Goal: Task Accomplishment & Management: Use online tool/utility

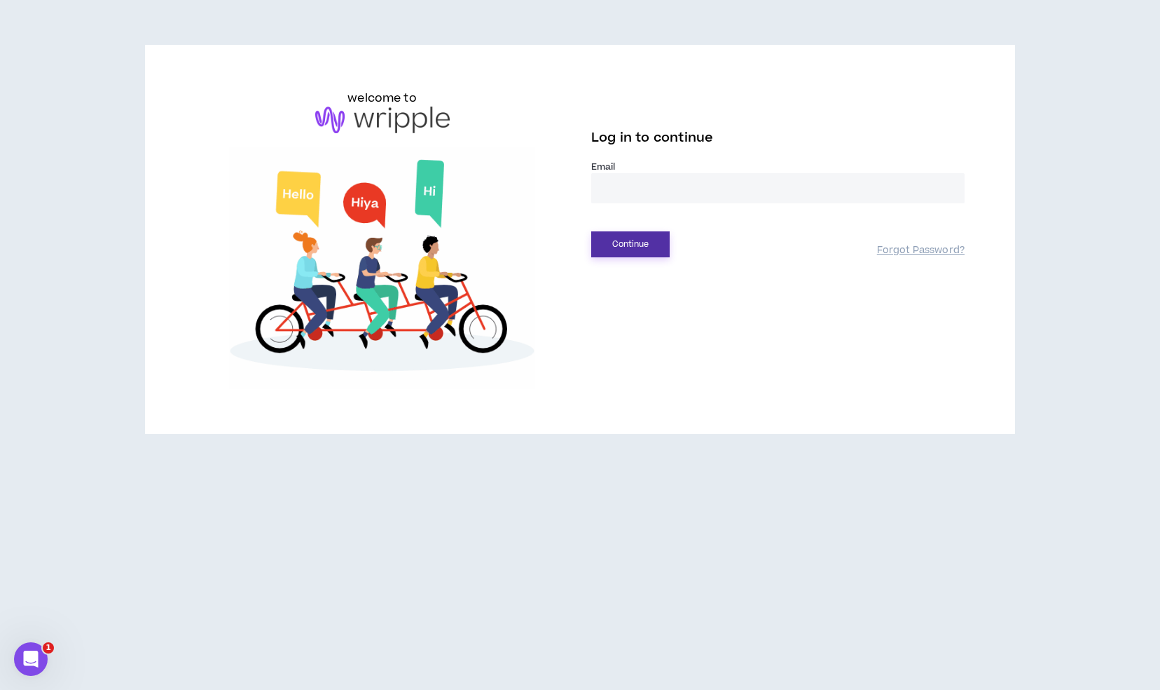
click at [643, 242] on button "Continue" at bounding box center [630, 244] width 78 height 26
click at [645, 168] on label "Email *" at bounding box center [778, 166] width 374 height 13
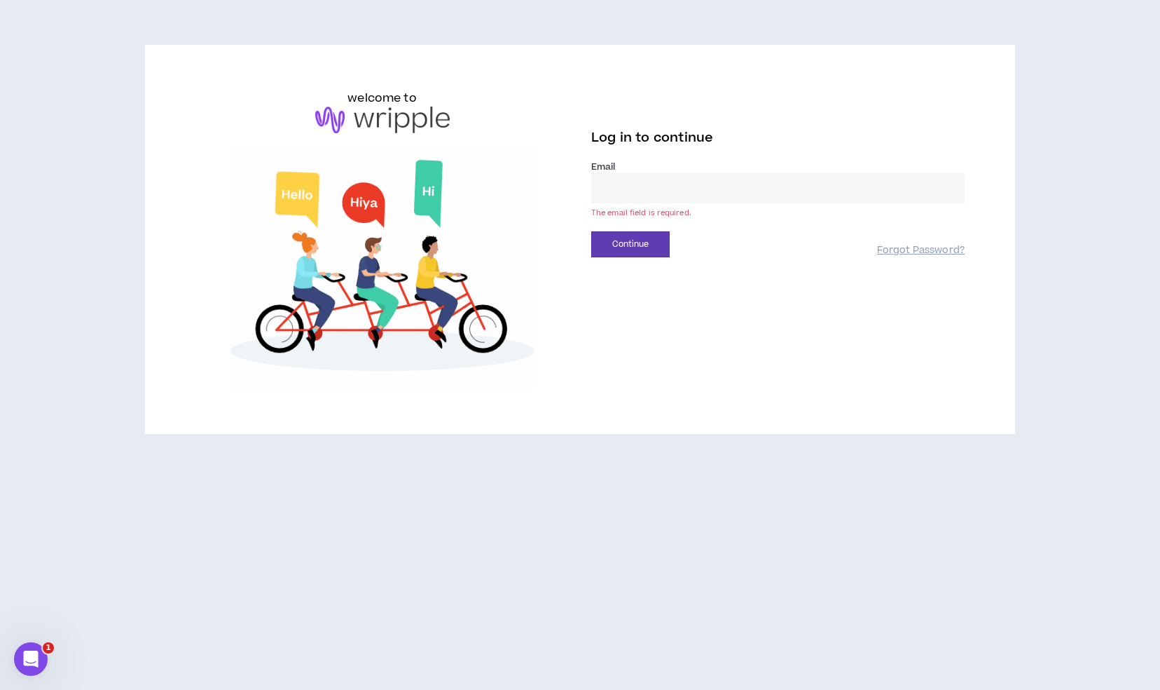
click at [641, 188] on input "email" at bounding box center [778, 188] width 374 height 30
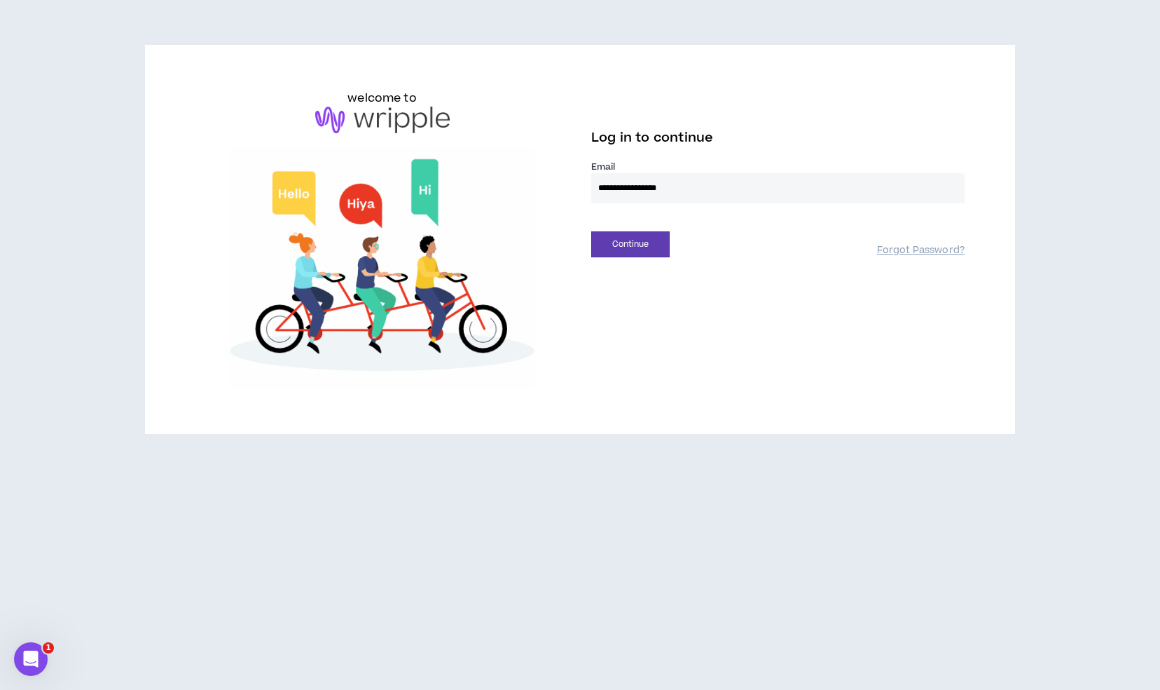
type input "**********"
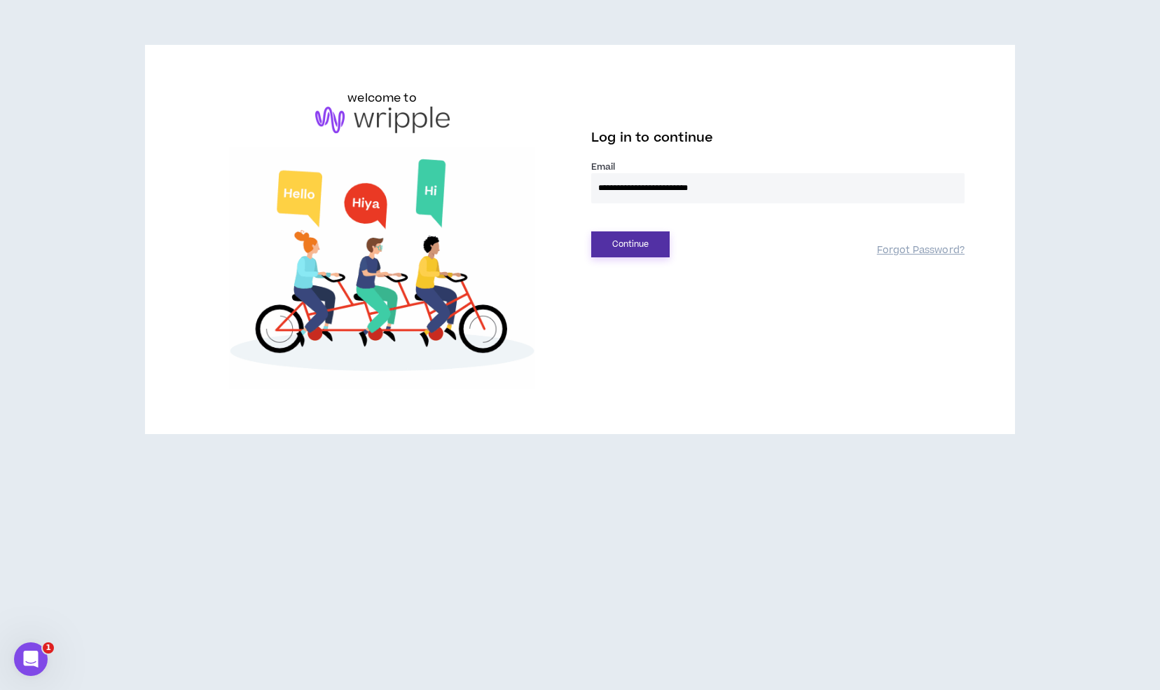
click at [640, 241] on button "Continue" at bounding box center [630, 244] width 78 height 26
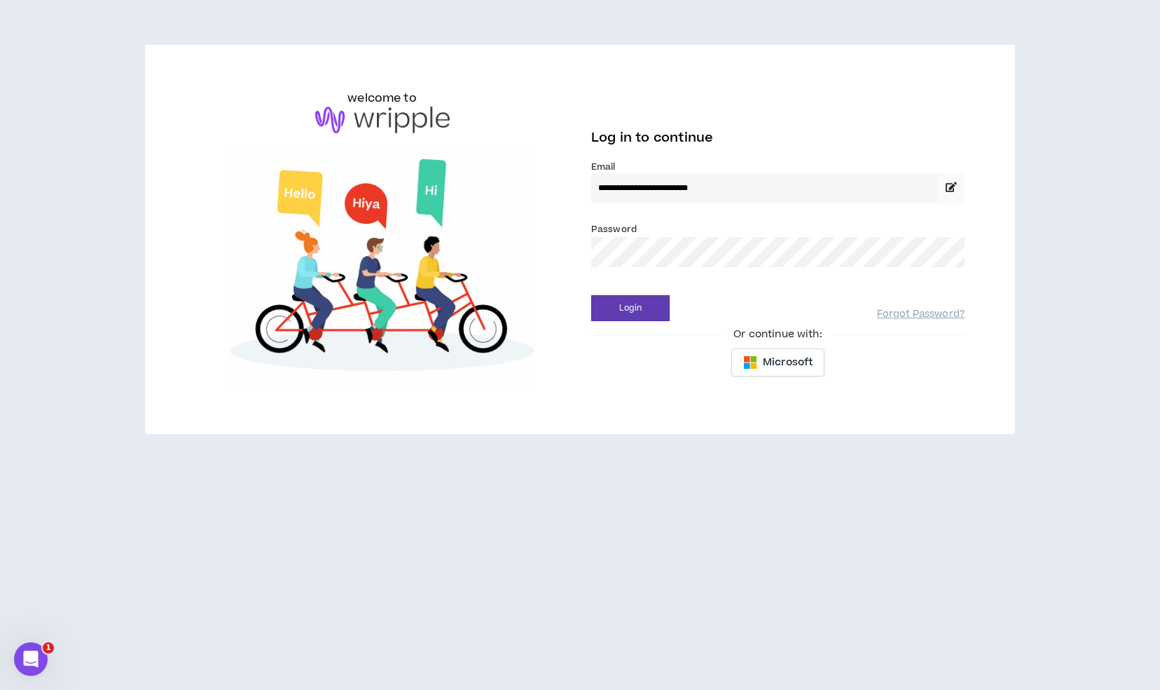
click at [744, 186] on input "**********" at bounding box center [764, 188] width 347 height 30
click at [959, 184] on span at bounding box center [951, 188] width 27 height 30
click at [949, 189] on icon at bounding box center [951, 187] width 11 height 10
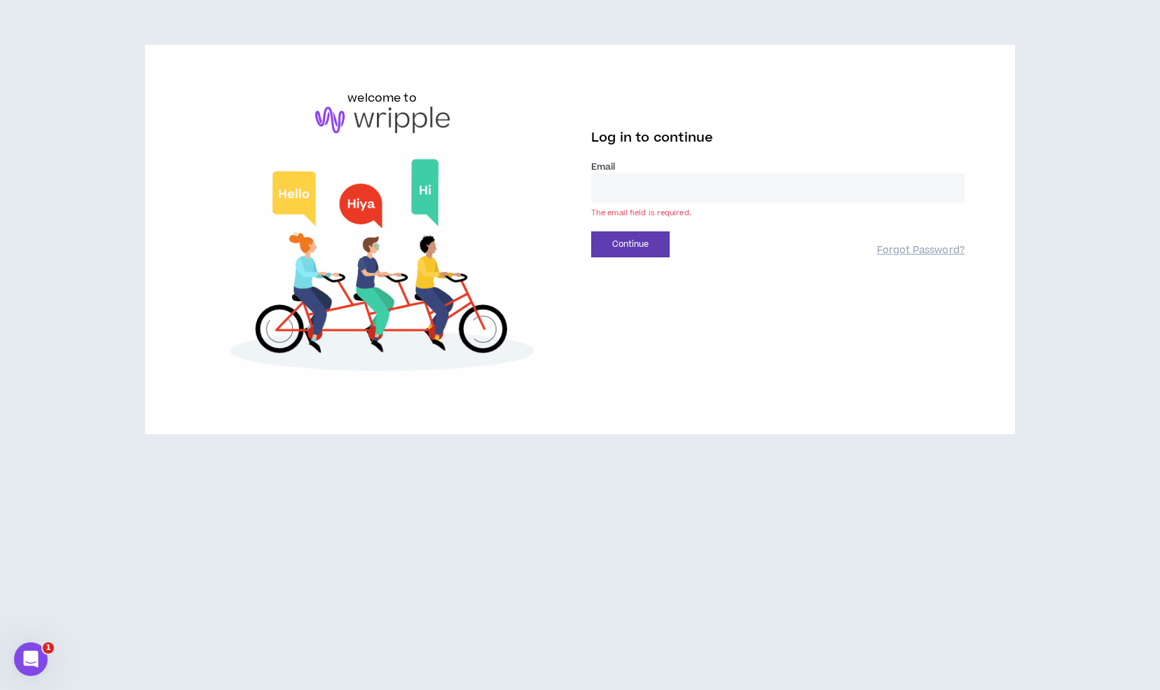
click at [677, 185] on input "email" at bounding box center [778, 188] width 374 height 30
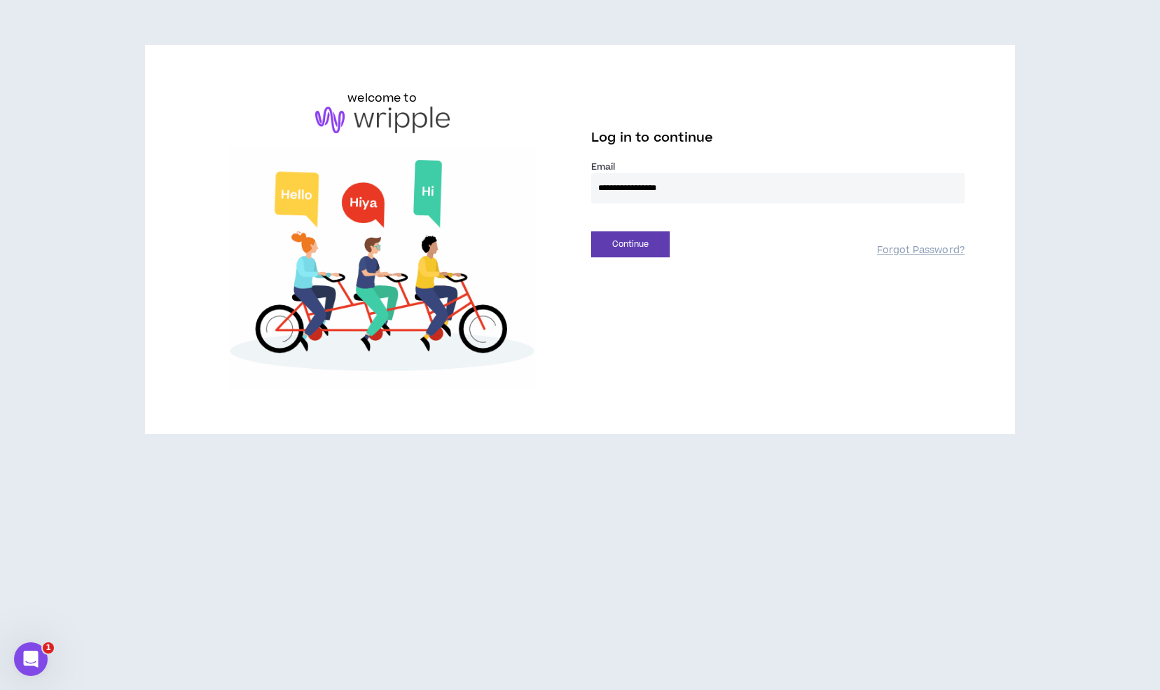
type input "**********"
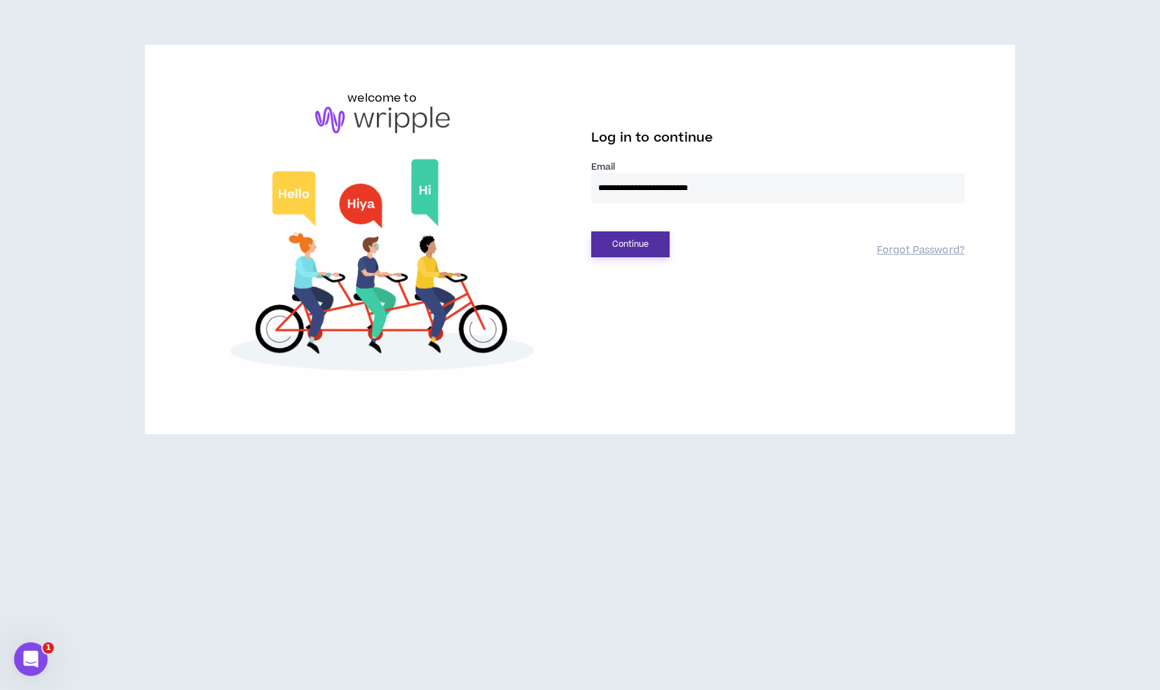
click at [626, 249] on button "Continue" at bounding box center [630, 244] width 78 height 26
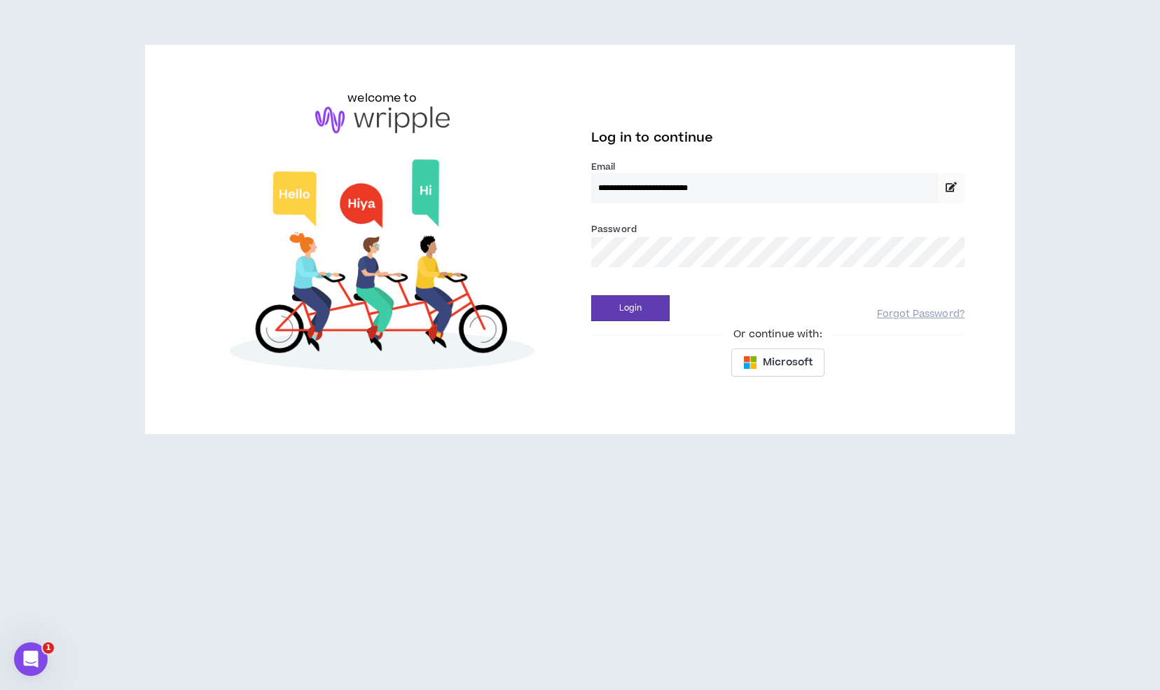
click at [947, 189] on icon at bounding box center [951, 187] width 11 height 10
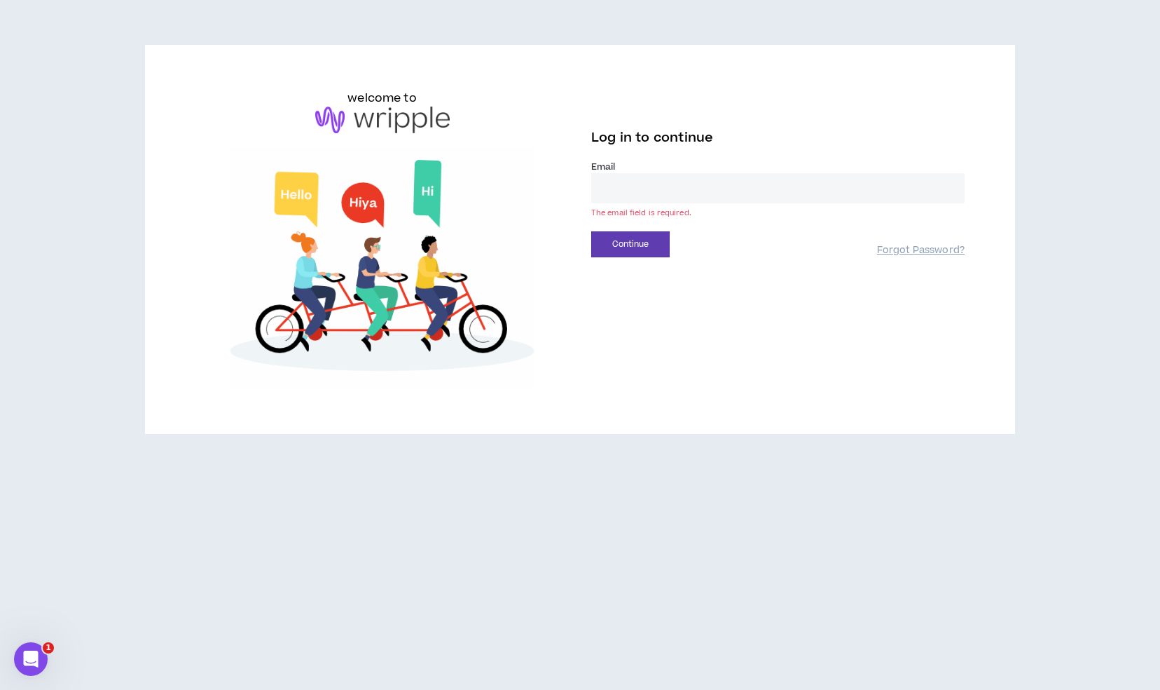
click at [778, 192] on input "email" at bounding box center [778, 188] width 374 height 30
type input "*"
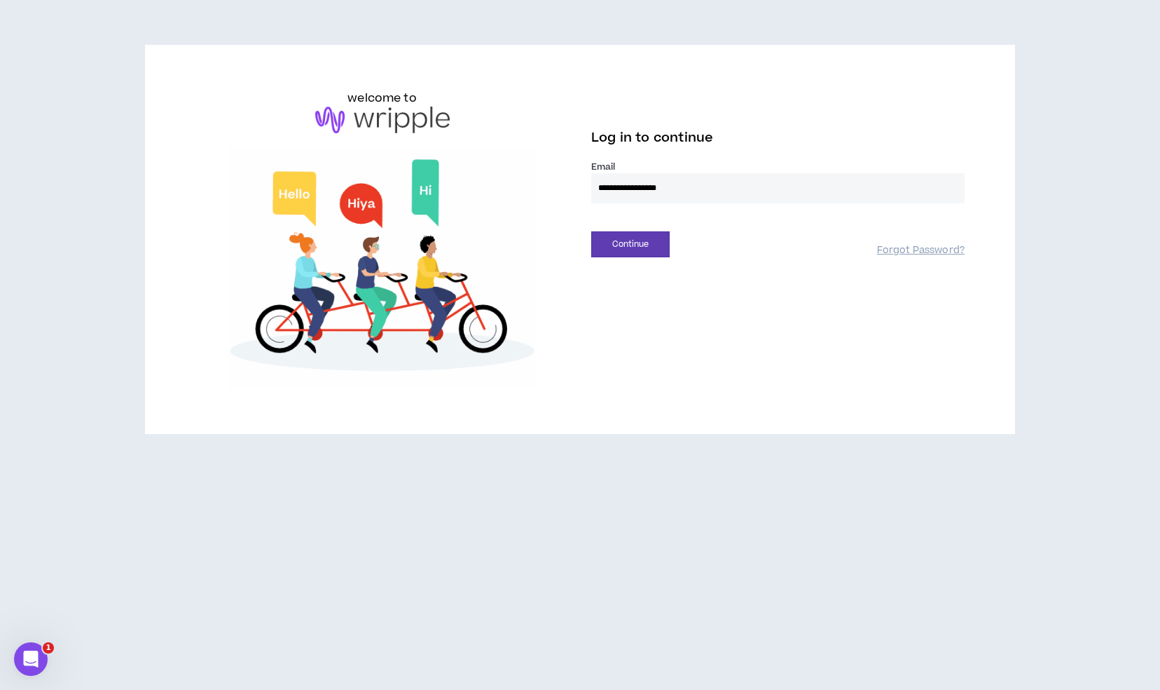
type input "**********"
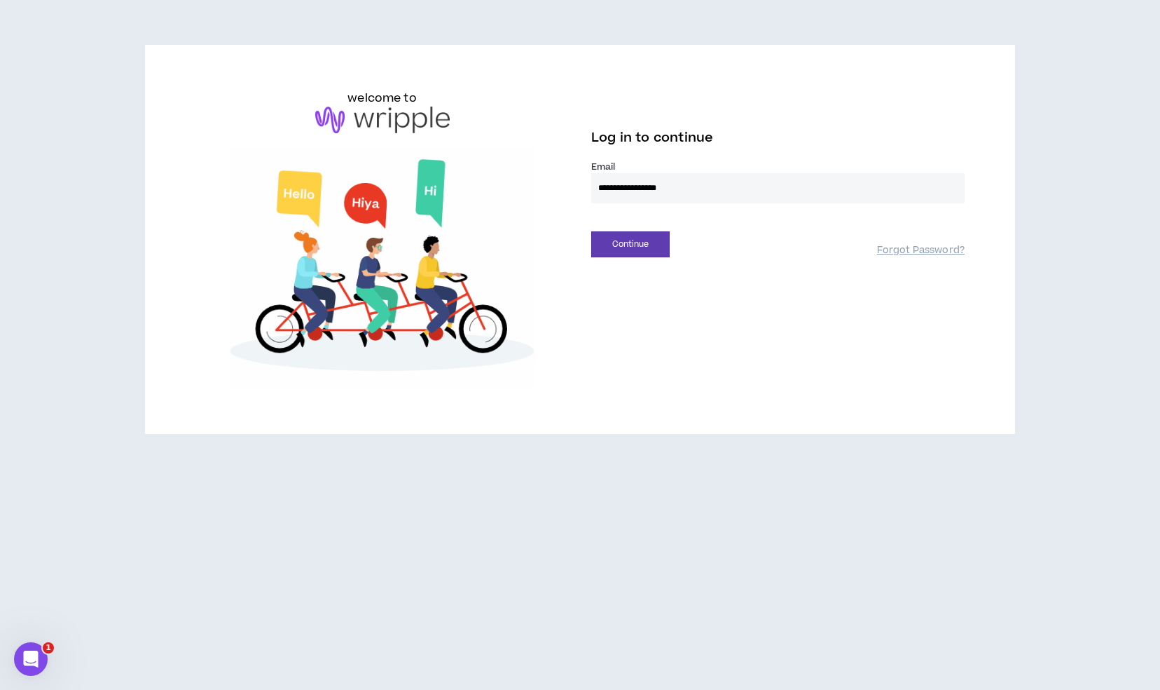
click at [591, 231] on button "Continue" at bounding box center [630, 244] width 78 height 26
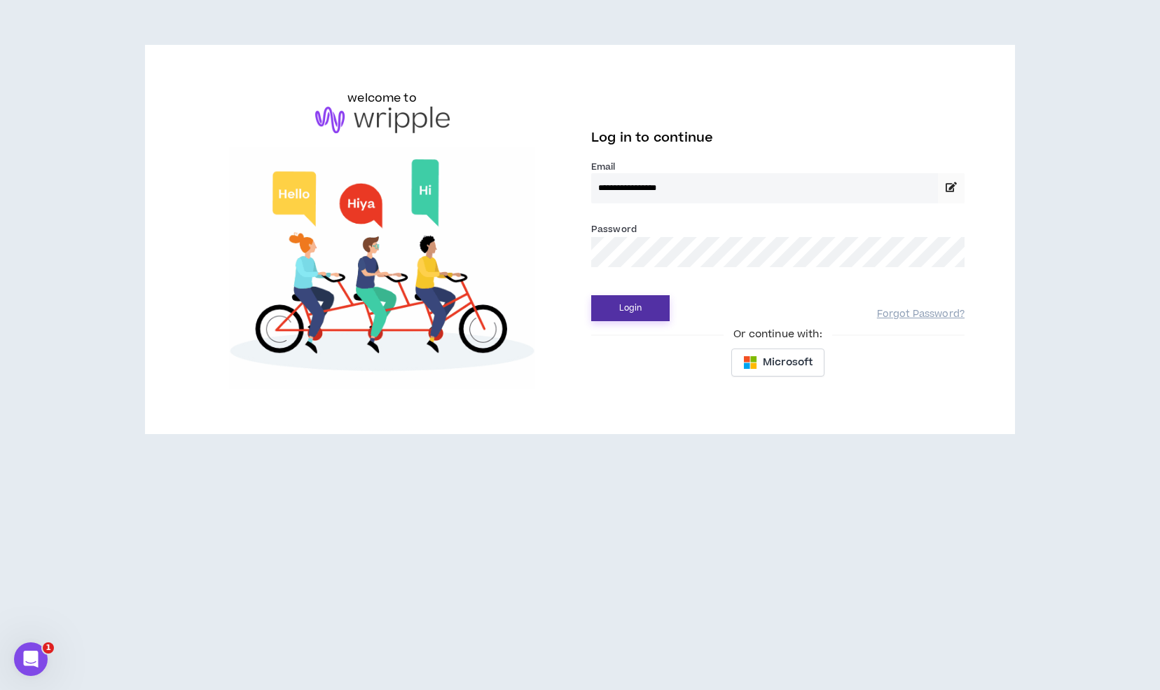
click at [635, 311] on button "Login" at bounding box center [630, 308] width 78 height 26
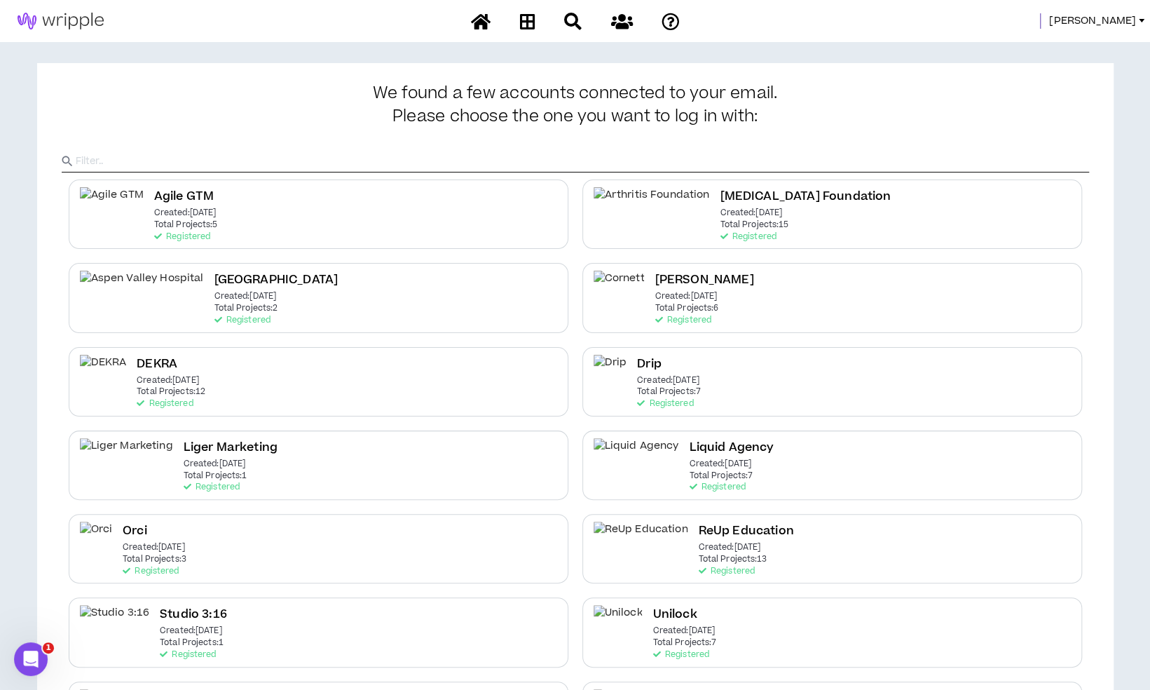
click at [1114, 23] on span "Mason" at bounding box center [1092, 20] width 87 height 15
click at [1083, 43] on link "System Admin Portal" at bounding box center [1078, 47] width 127 height 21
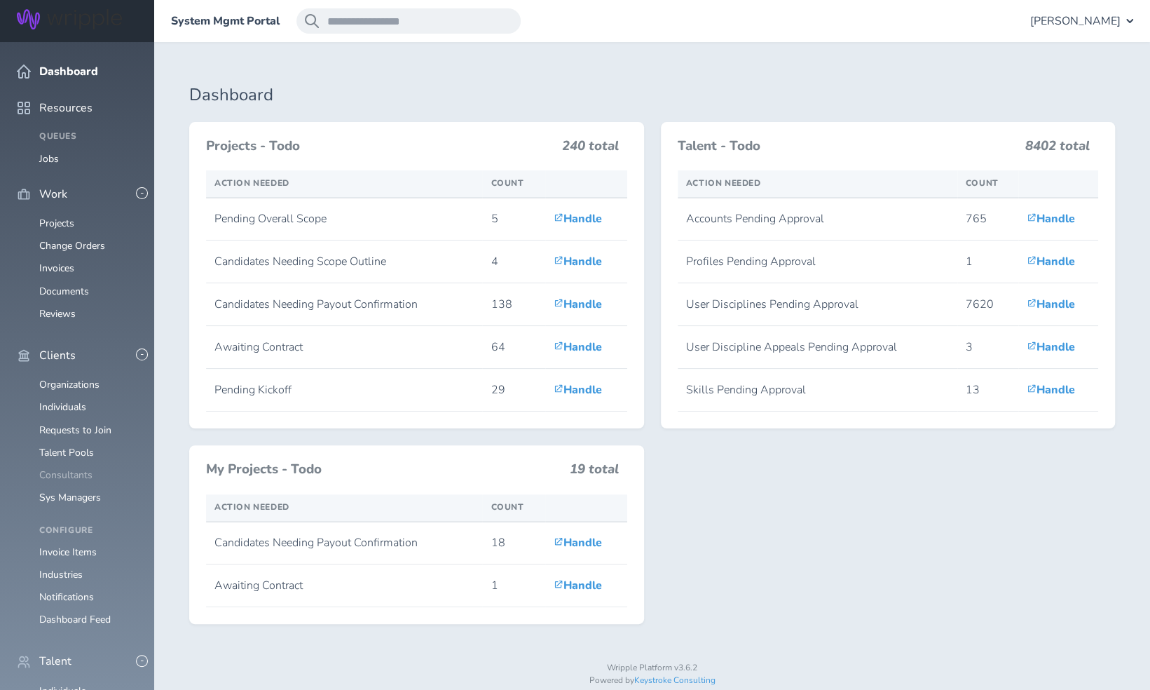
click at [78, 468] on link "Consultants" at bounding box center [65, 474] width 53 height 13
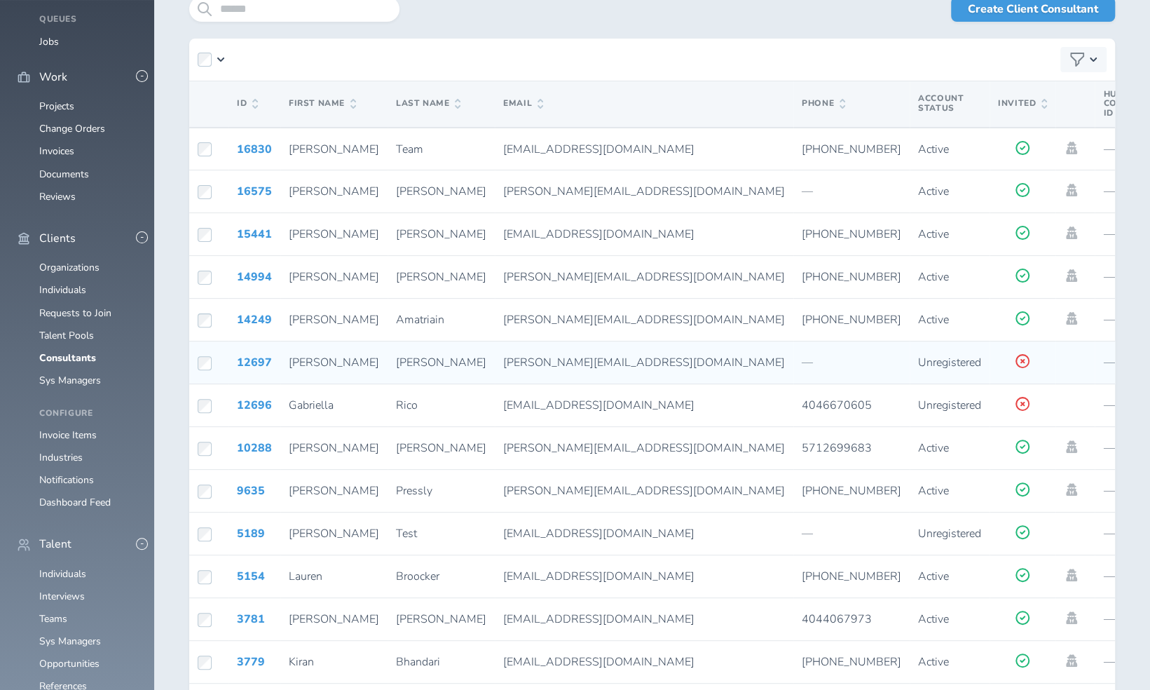
scroll to position [116, 0]
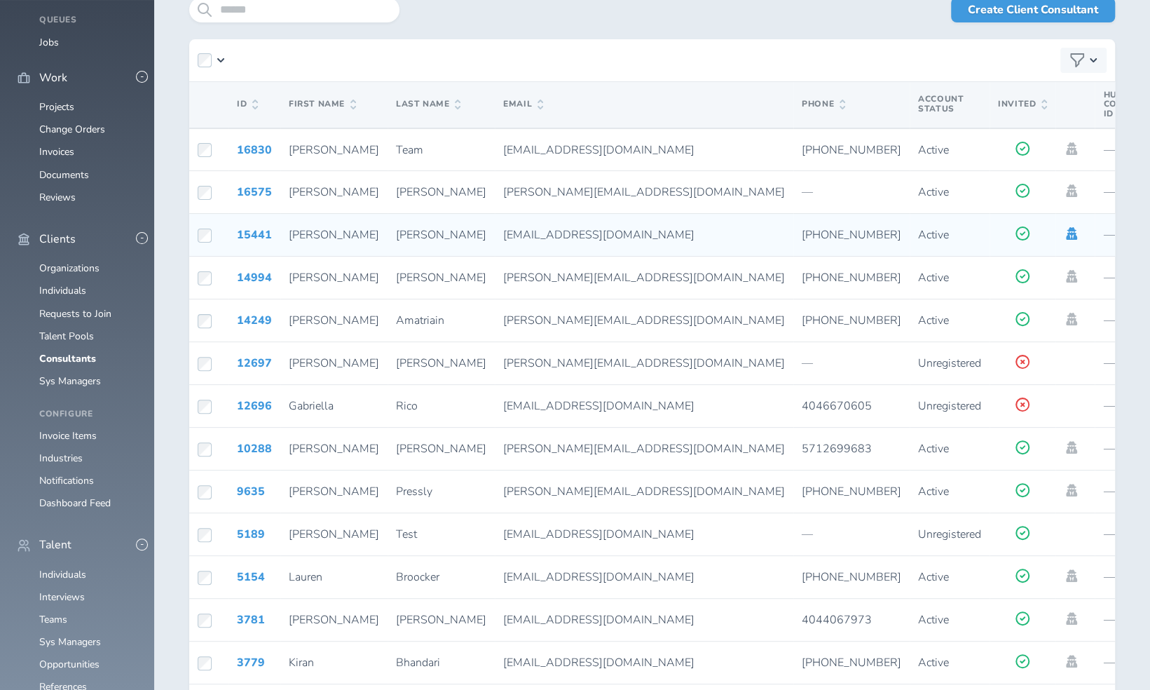
click at [1064, 231] on icon at bounding box center [1071, 233] width 15 height 13
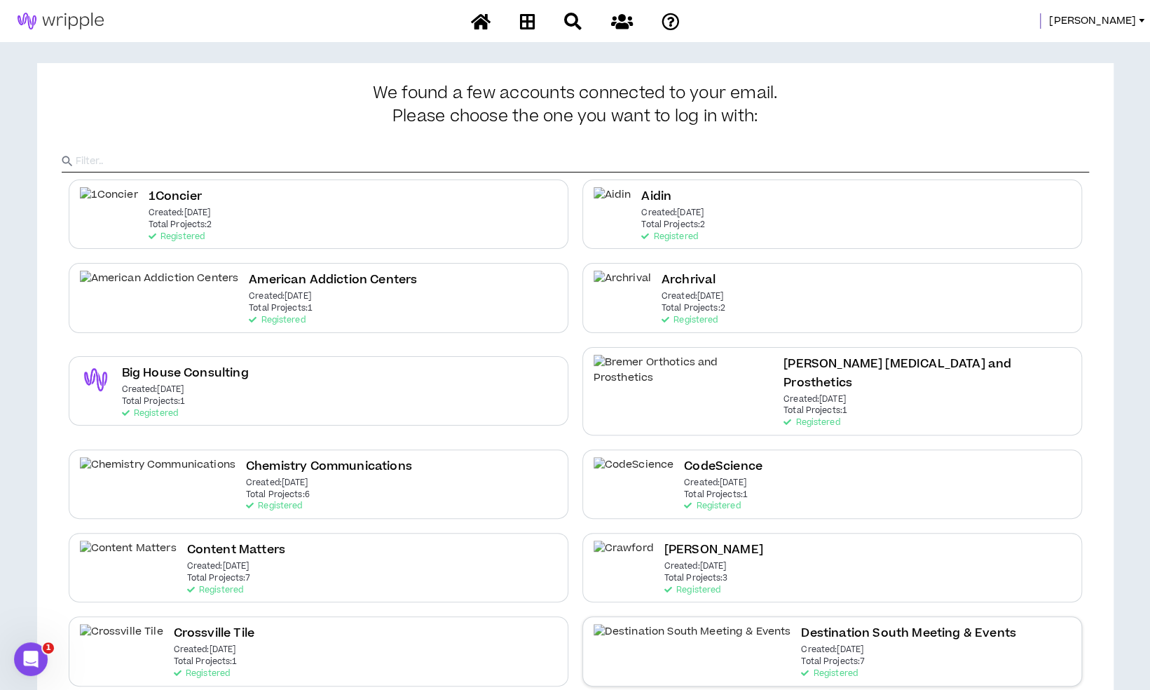
click at [801, 669] on icon at bounding box center [805, 673] width 8 height 8
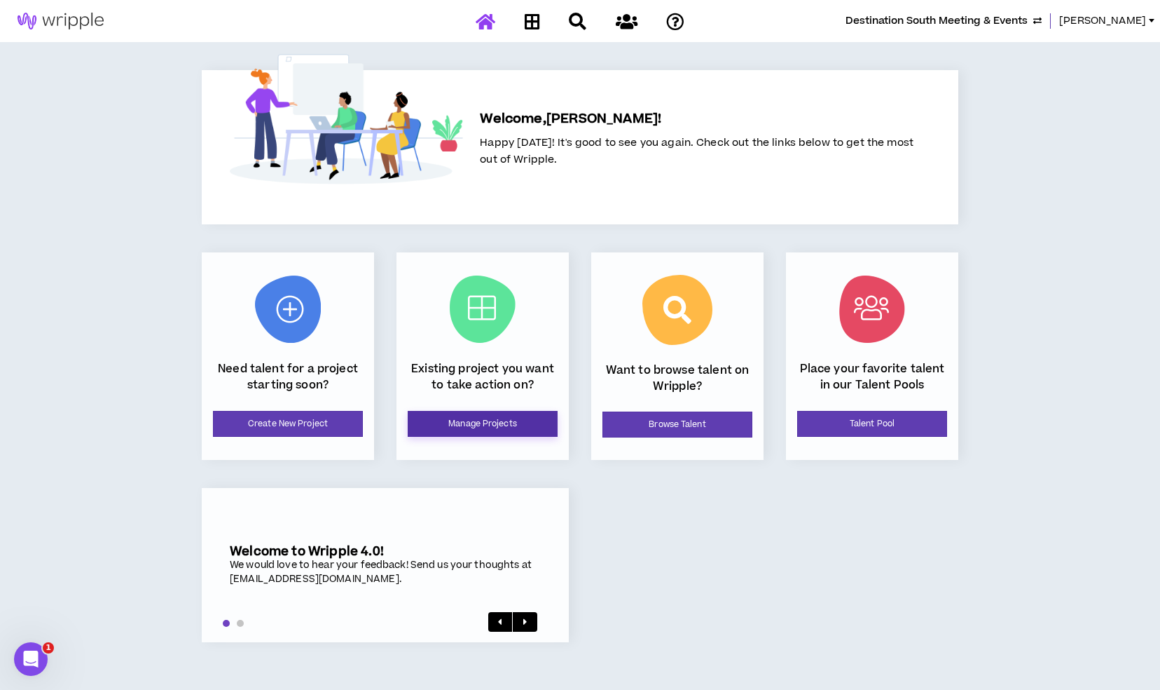
click at [513, 413] on link "Manage Projects" at bounding box center [483, 424] width 150 height 26
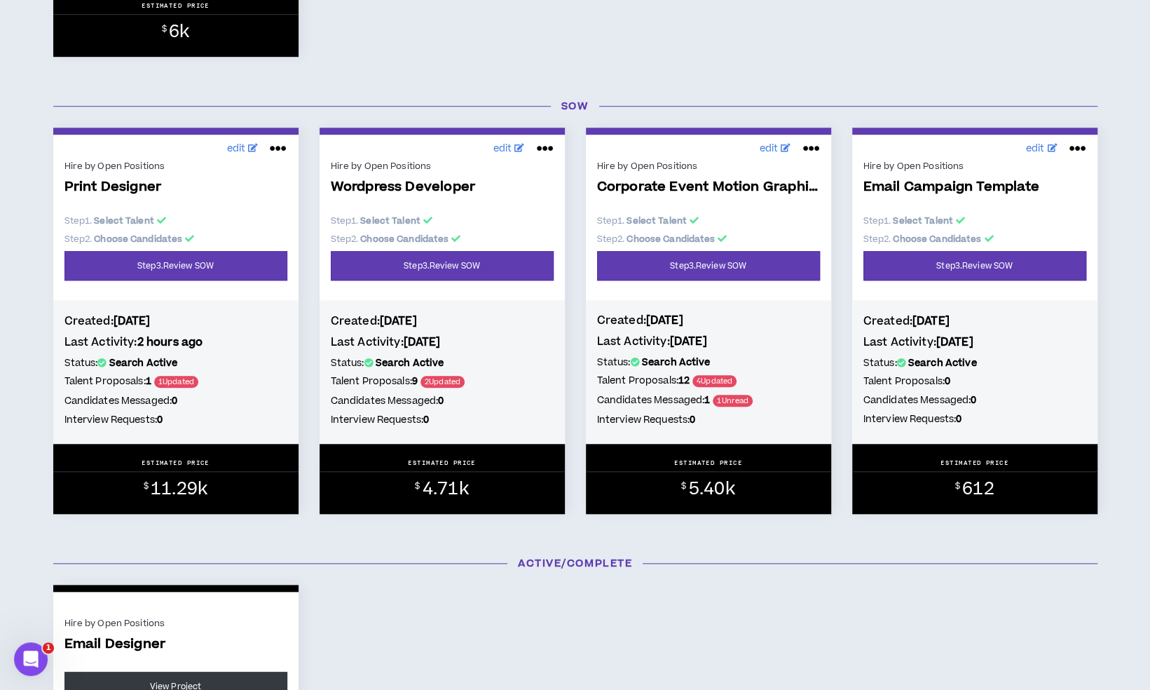
scroll to position [598, 0]
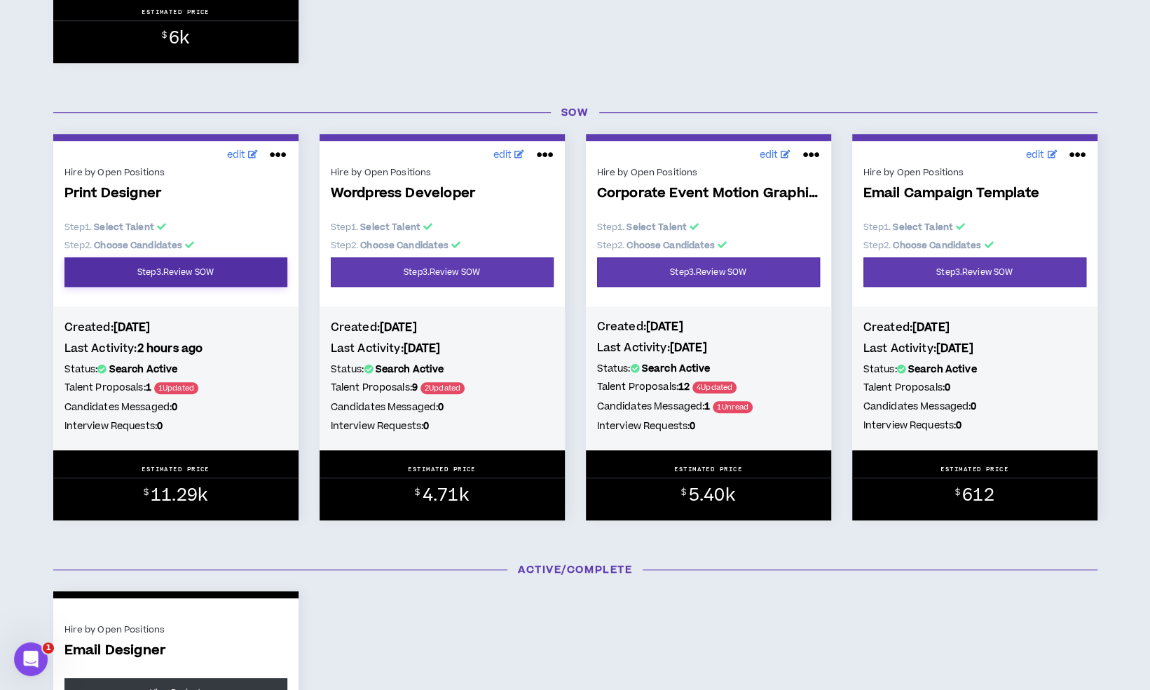
click at [210, 273] on link "Step 3 . Review SOW" at bounding box center [175, 271] width 223 height 29
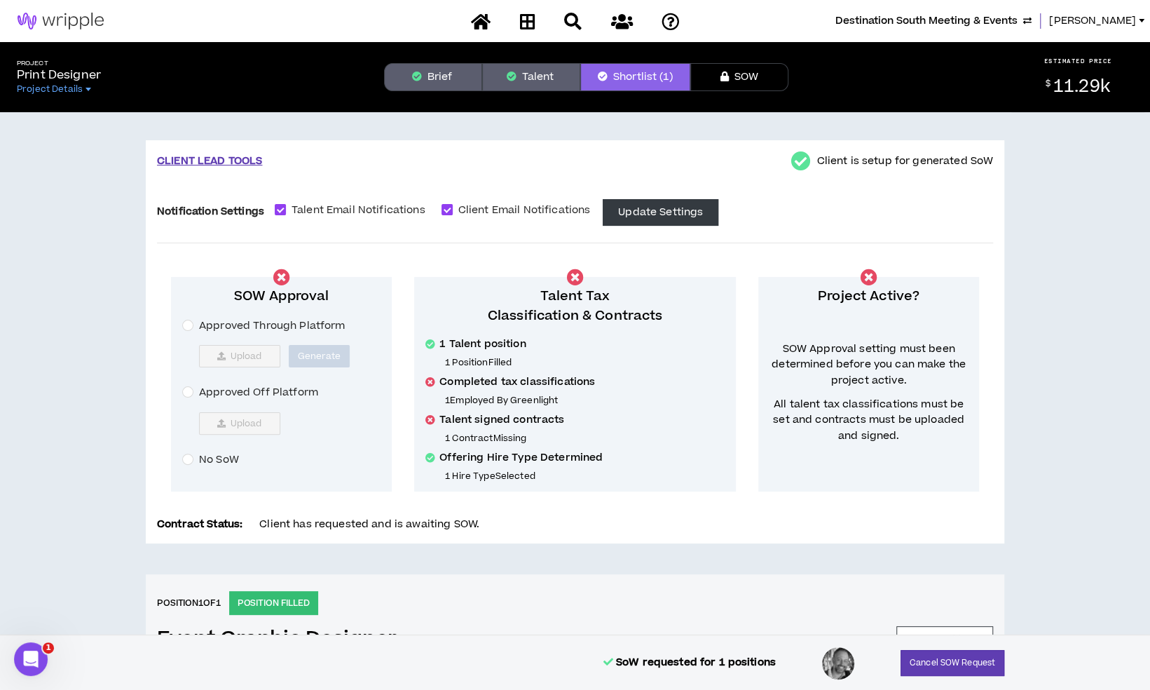
click at [554, 74] on button "Talent" at bounding box center [531, 77] width 98 height 28
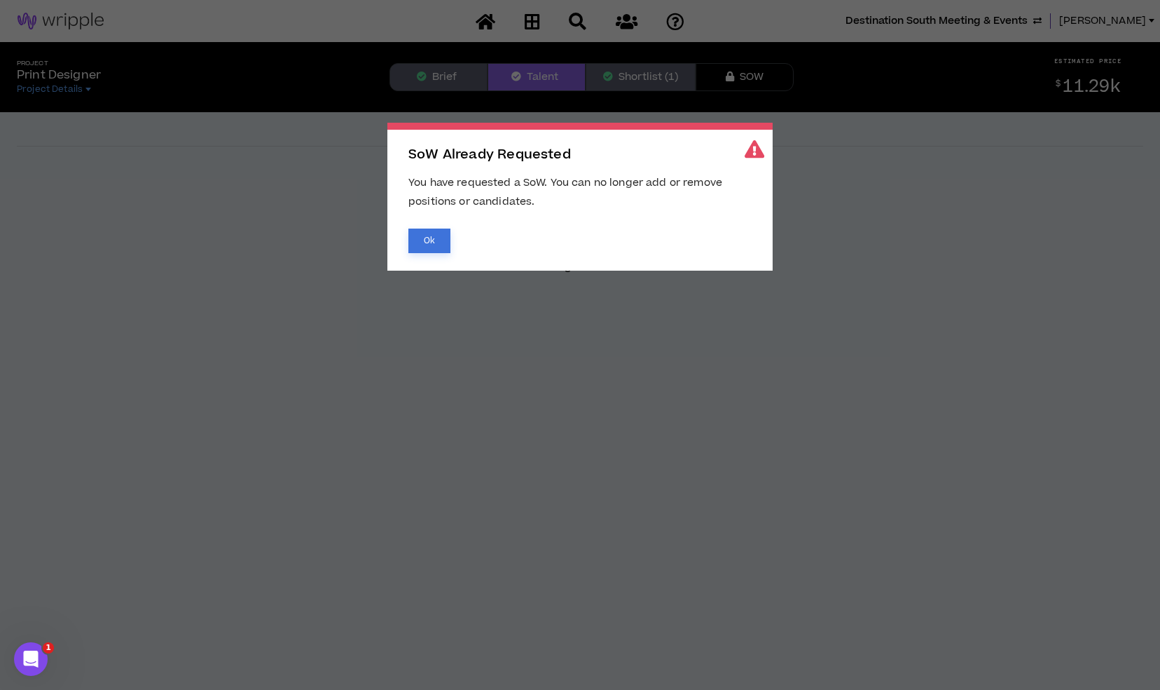
click at [434, 245] on button "Ok" at bounding box center [430, 240] width 42 height 25
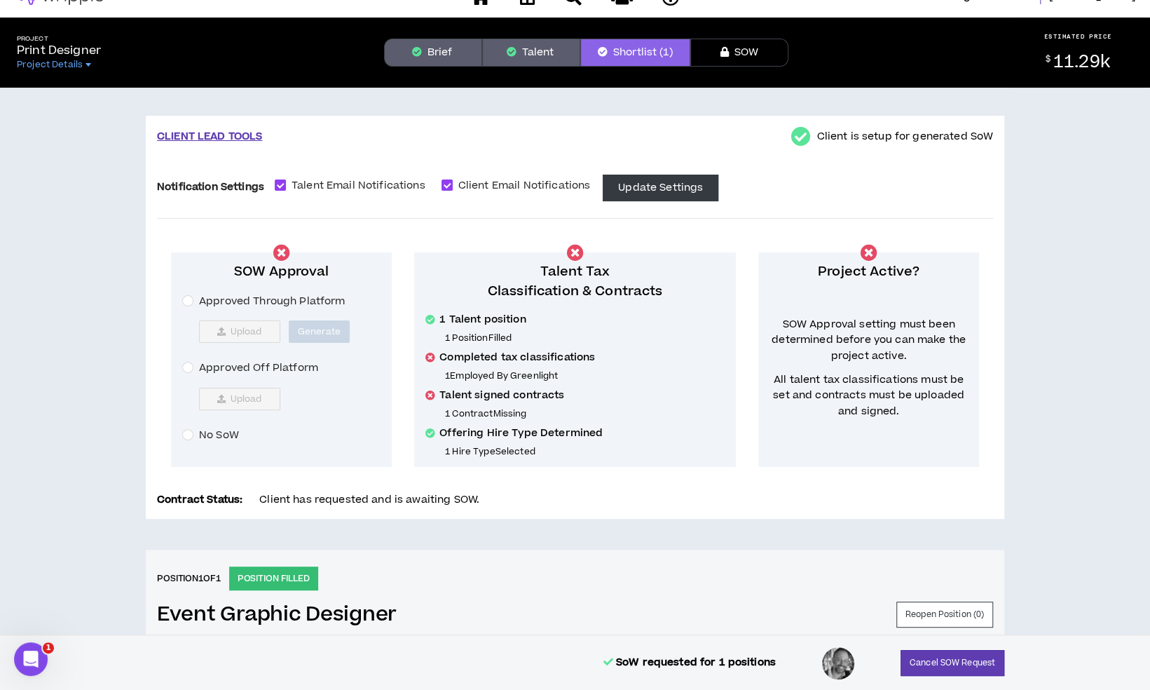
scroll to position [24, 0]
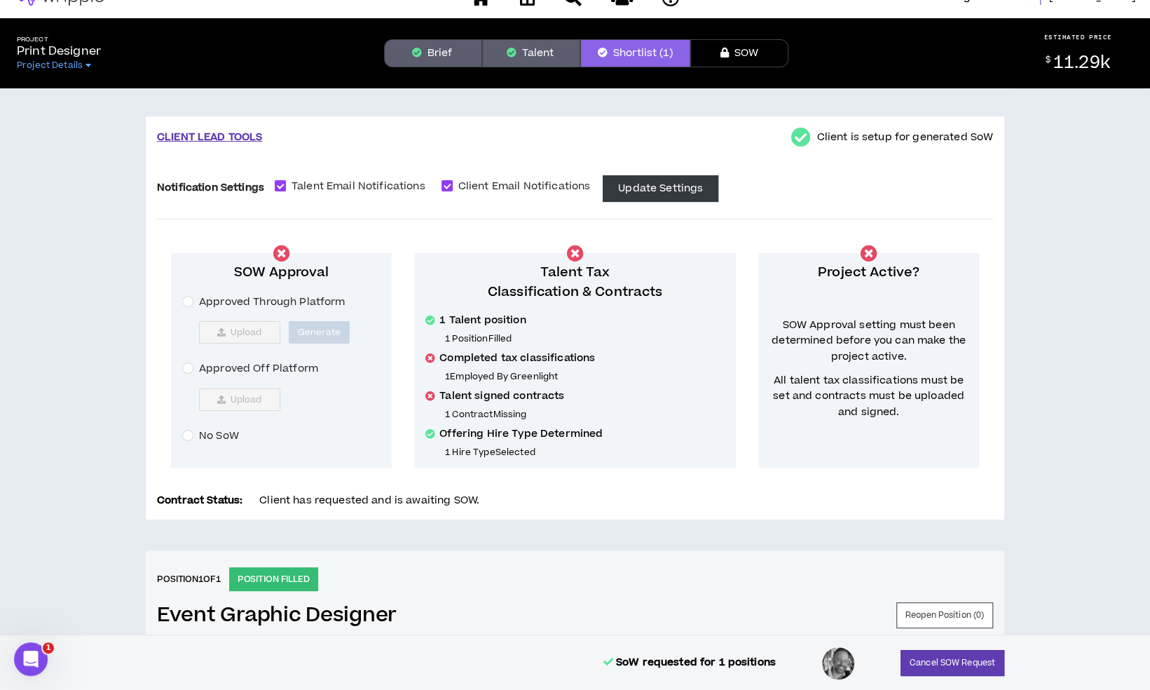
click at [448, 59] on button "Brief" at bounding box center [433, 53] width 98 height 28
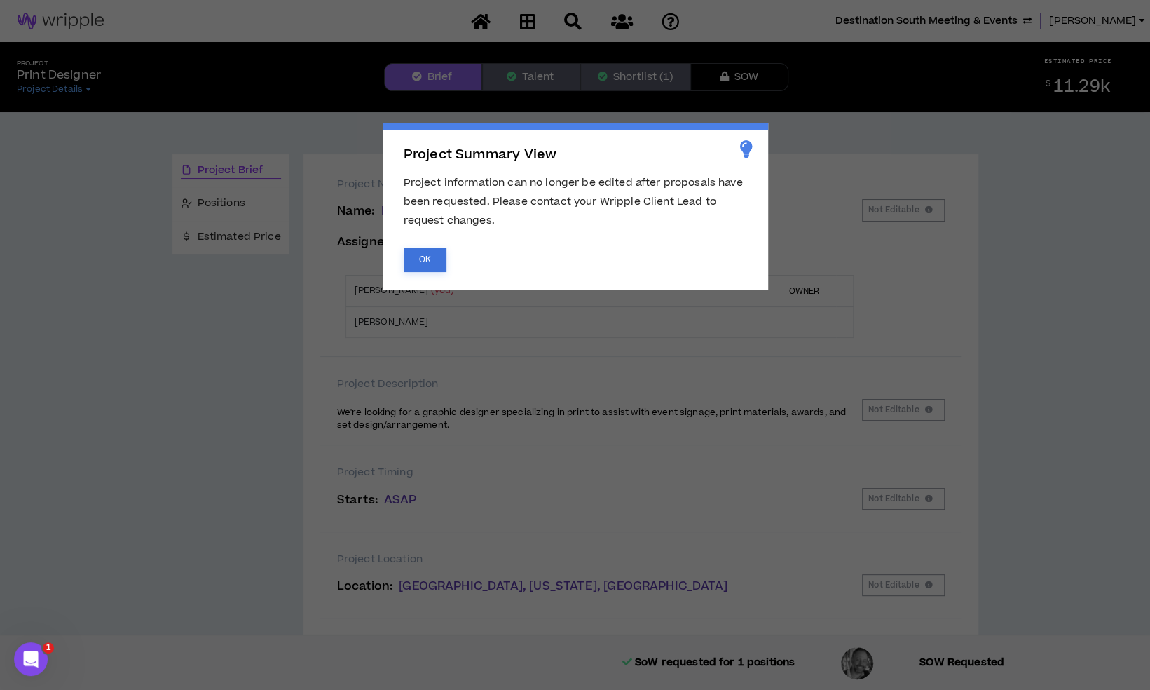
click at [423, 255] on button "OK" at bounding box center [425, 259] width 43 height 25
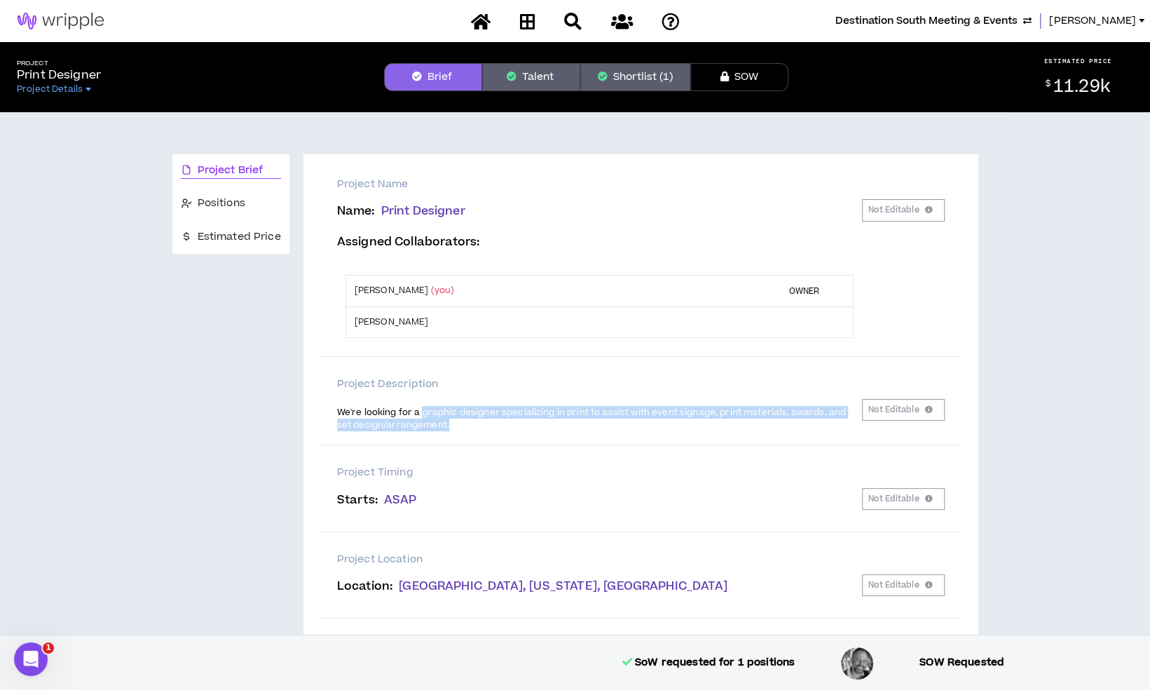
drag, startPoint x: 419, startPoint y: 411, endPoint x: 514, endPoint y: 430, distance: 97.2
click at [514, 430] on p "We're looking for a graphic designer specializing in print to assist with event…" at bounding box center [599, 417] width 525 height 27
copy span "graphic designer specializing in print to assist with event signage, print mate…"
click at [614, 67] on button "Shortlist (1)" at bounding box center [635, 77] width 110 height 28
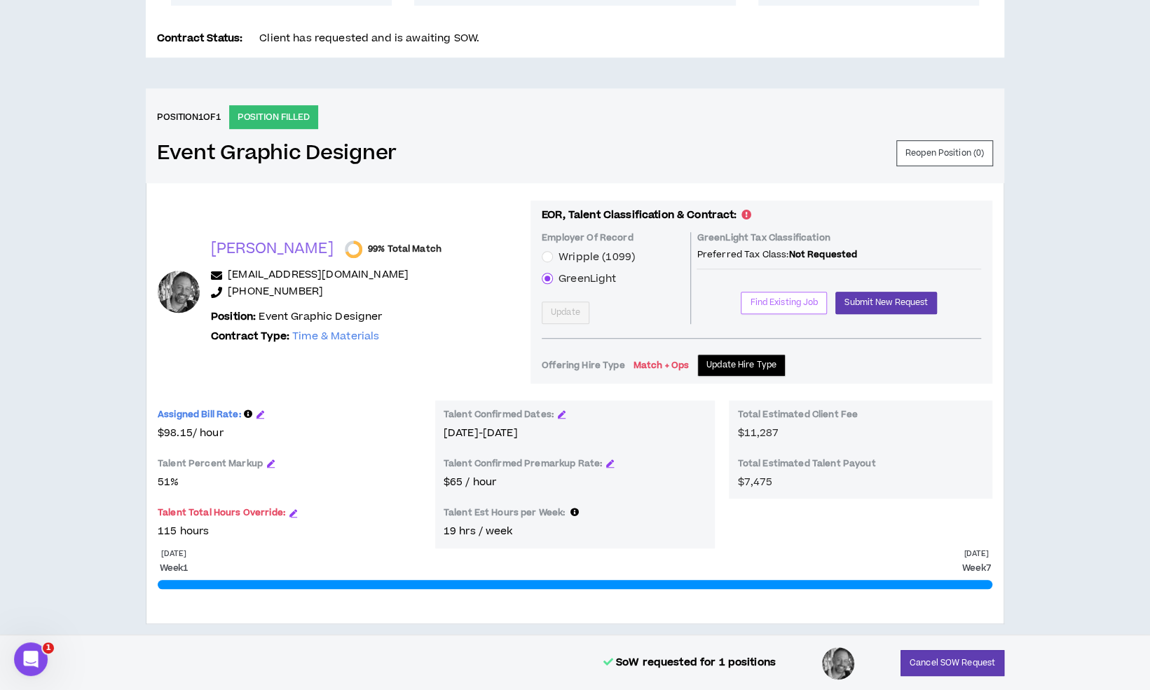
scroll to position [486, 0]
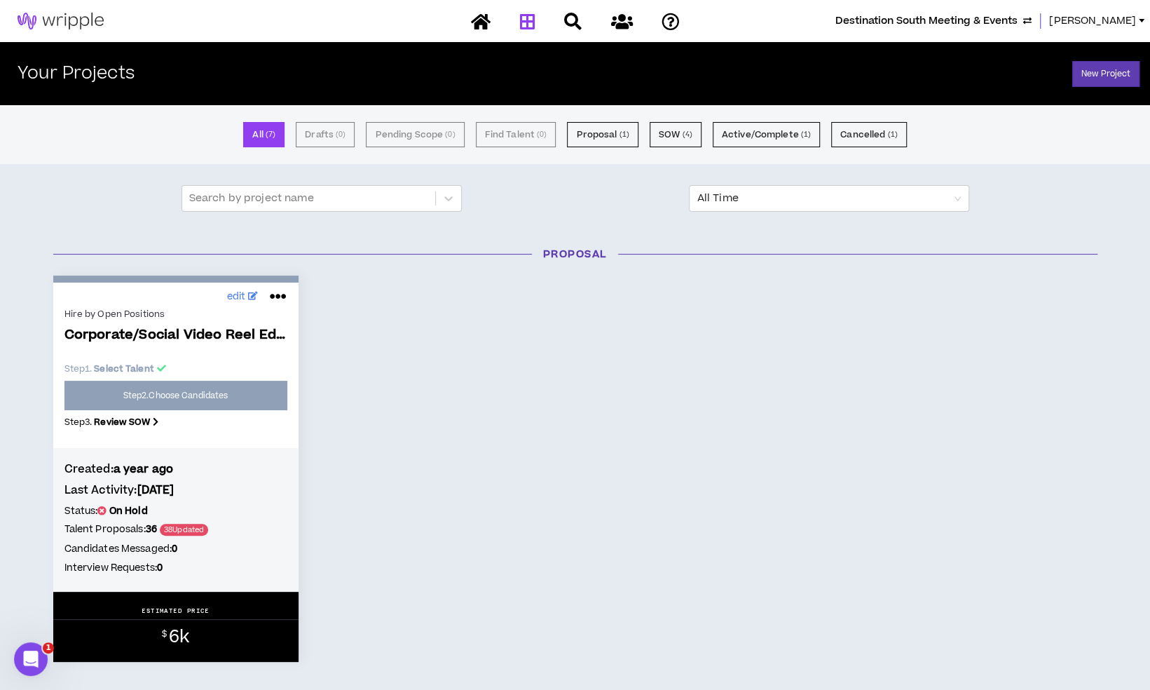
click at [1138, 14] on link "[PERSON_NAME]" at bounding box center [1099, 20] width 101 height 15
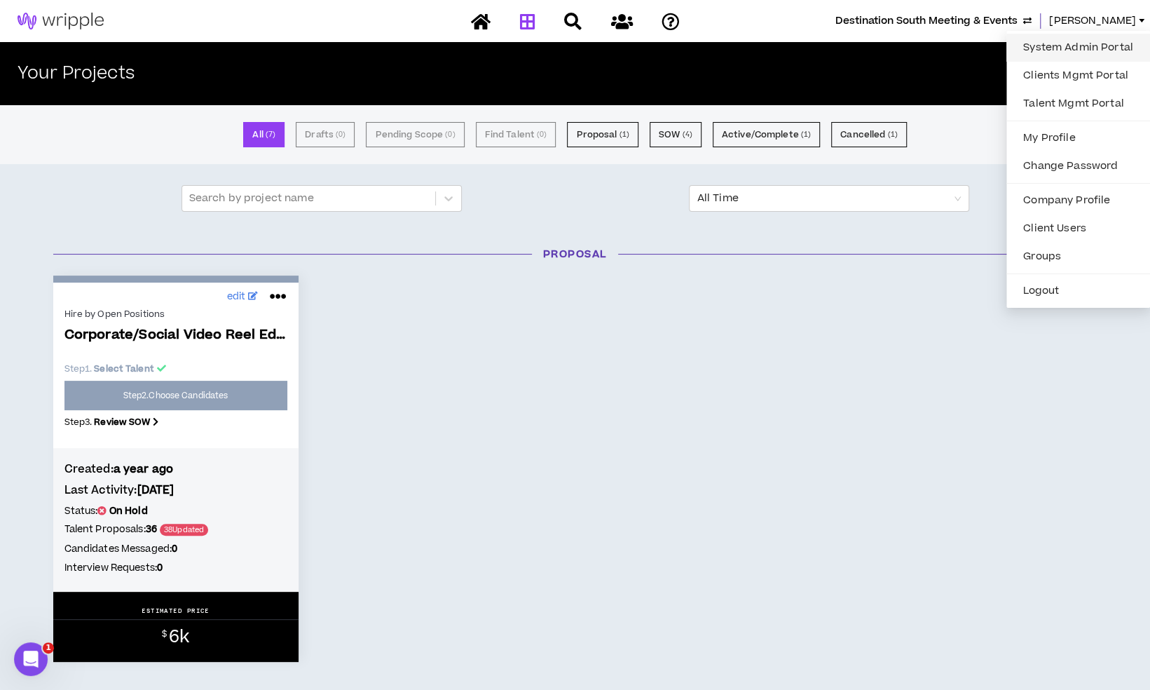
click at [1065, 50] on link "System Admin Portal" at bounding box center [1078, 47] width 127 height 21
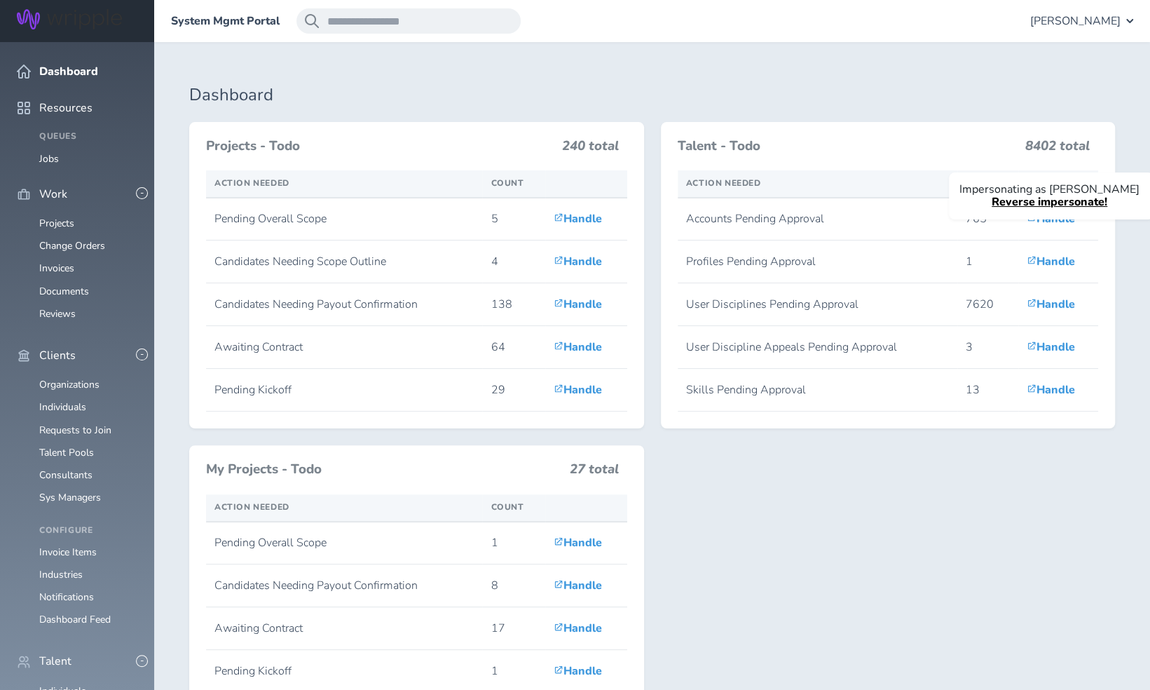
scroll to position [177, 0]
click at [72, 684] on link "Individuals" at bounding box center [62, 690] width 47 height 13
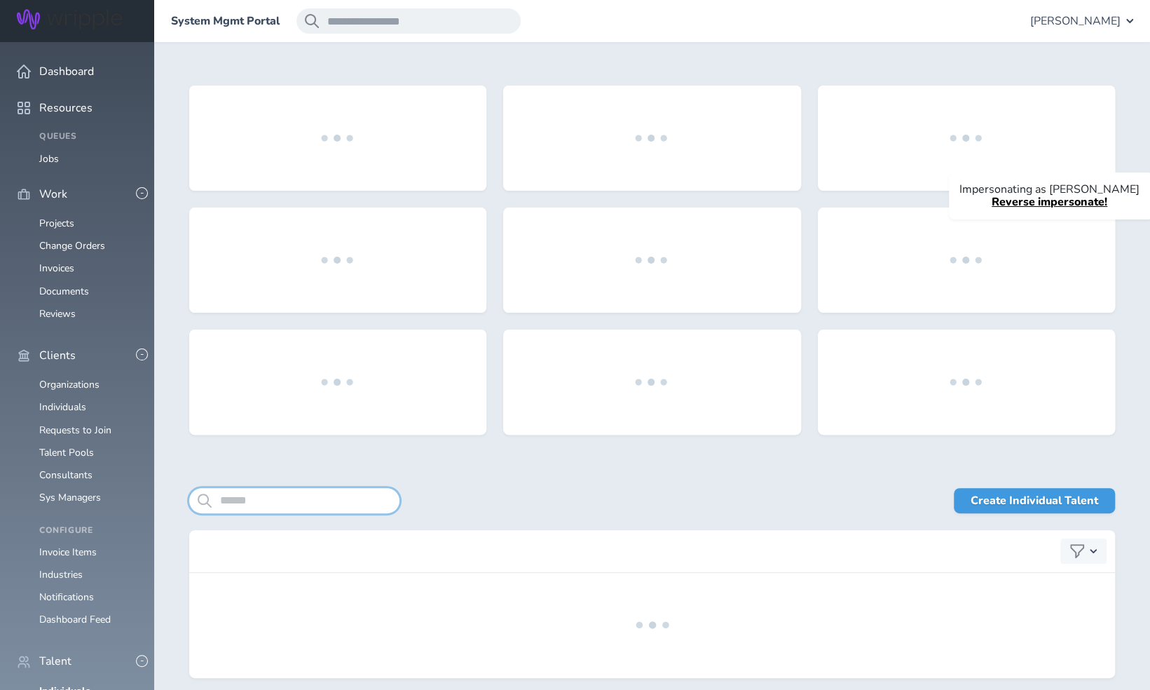
click at [273, 510] on input "search" at bounding box center [294, 500] width 210 height 25
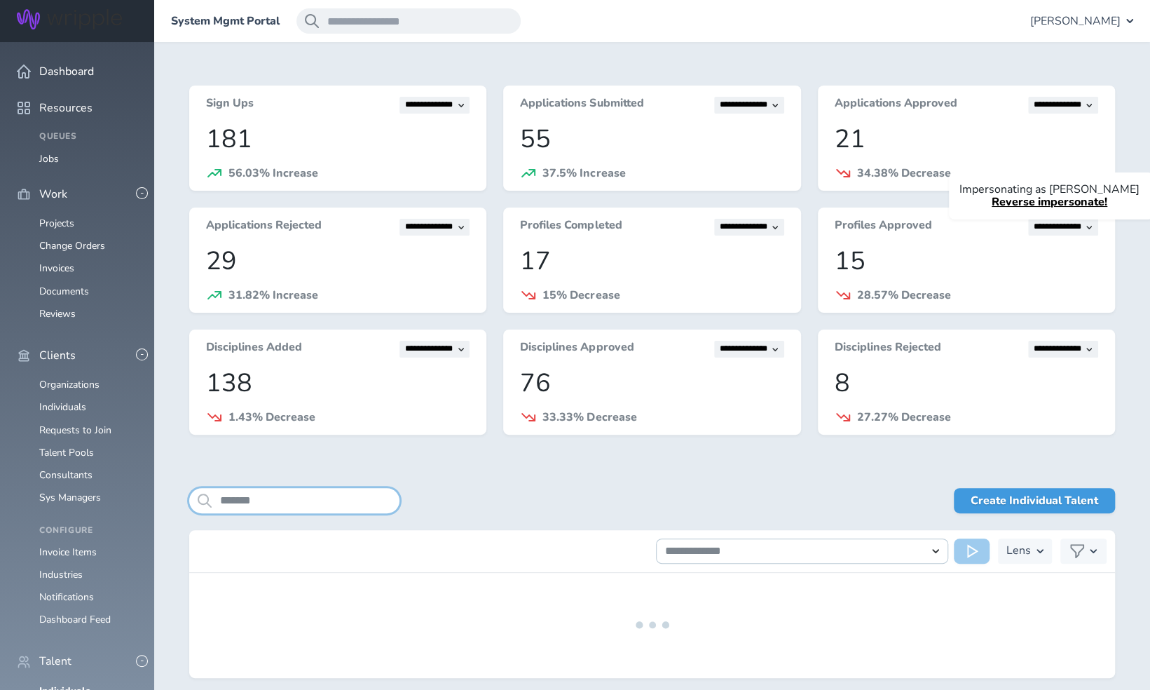
type input "*******"
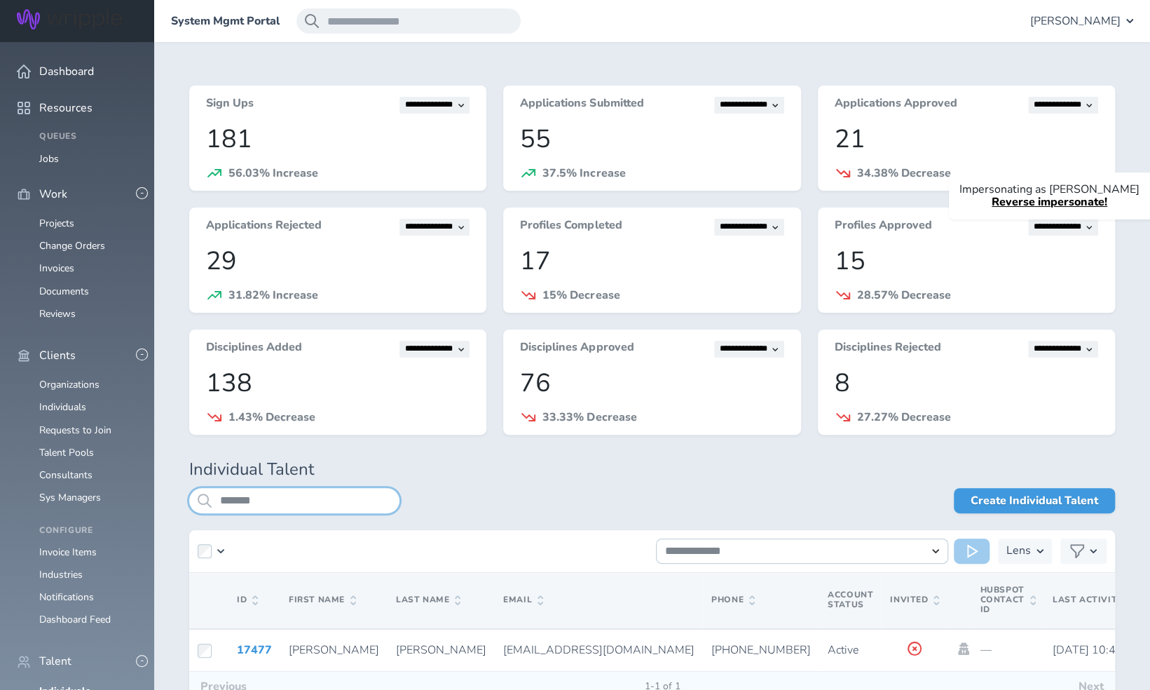
scroll to position [92, 0]
